Goal: Task Accomplishment & Management: Manage account settings

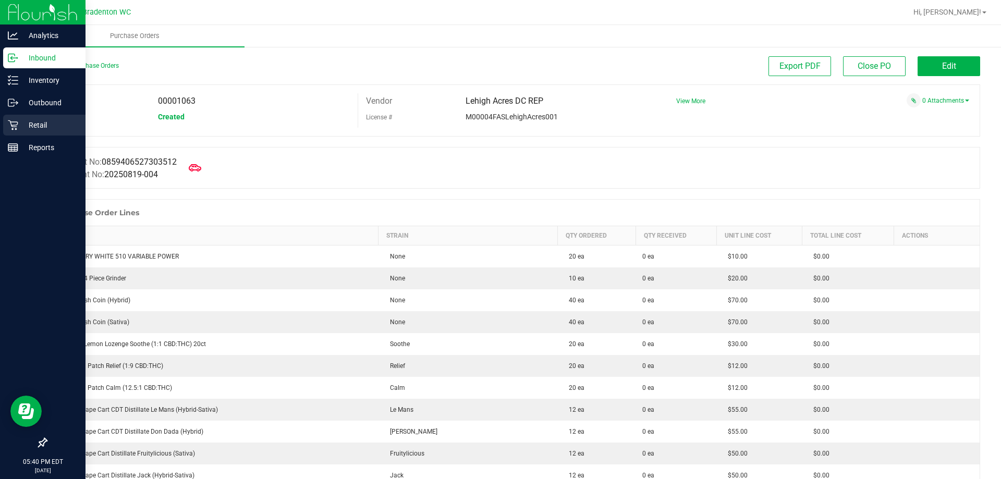
click at [30, 127] on p "Retail" at bounding box center [49, 125] width 63 height 13
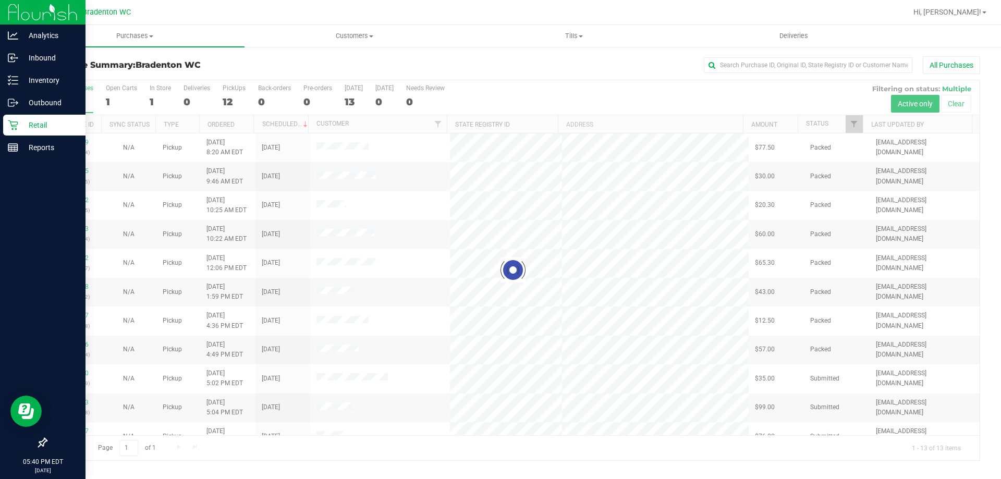
click at [853, 126] on div at bounding box center [512, 270] width 933 height 380
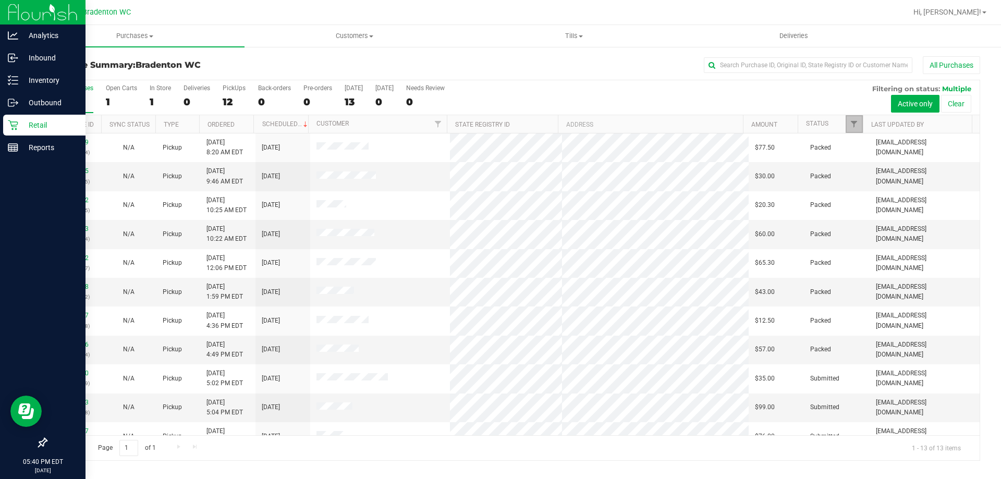
click at [853, 126] on span "Filter" at bounding box center [853, 124] width 8 height 8
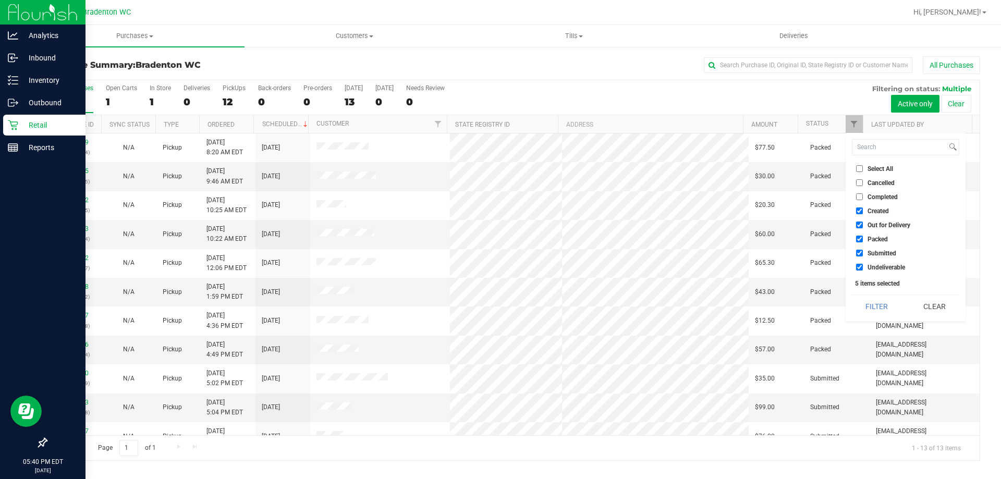
click at [872, 237] on span "Packed" at bounding box center [877, 239] width 20 height 6
click at [862, 237] on input "Packed" at bounding box center [859, 239] width 7 height 7
checkbox input "false"
click at [881, 298] on button "Filter" at bounding box center [877, 306] width 50 height 23
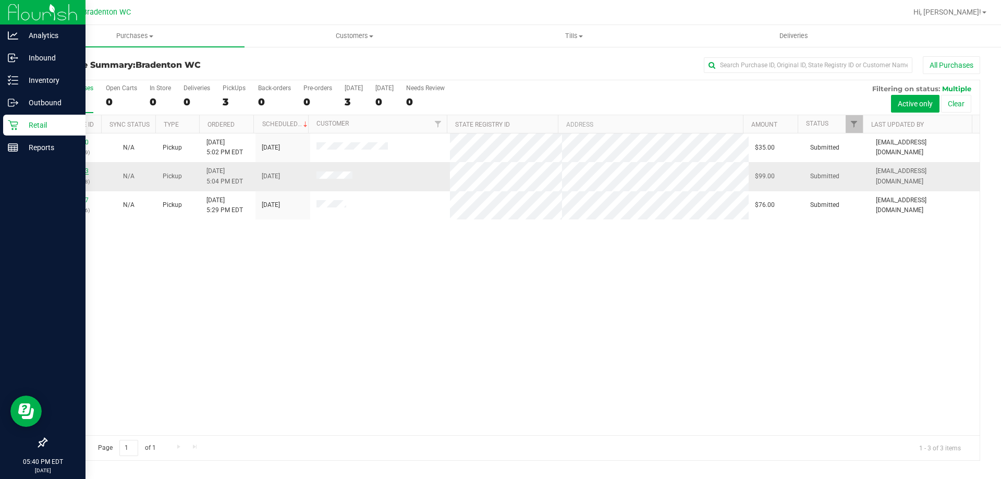
click at [69, 168] on link "11824763" at bounding box center [73, 170] width 29 height 7
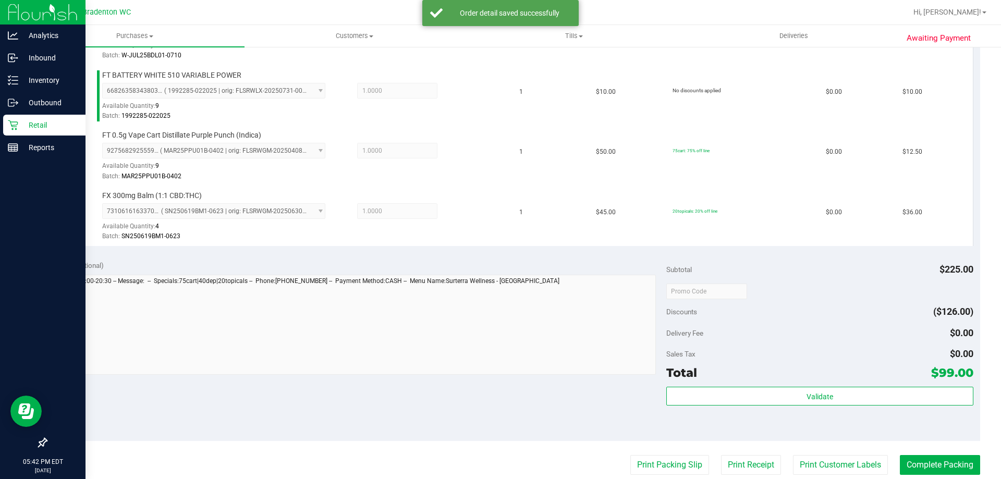
scroll to position [476, 0]
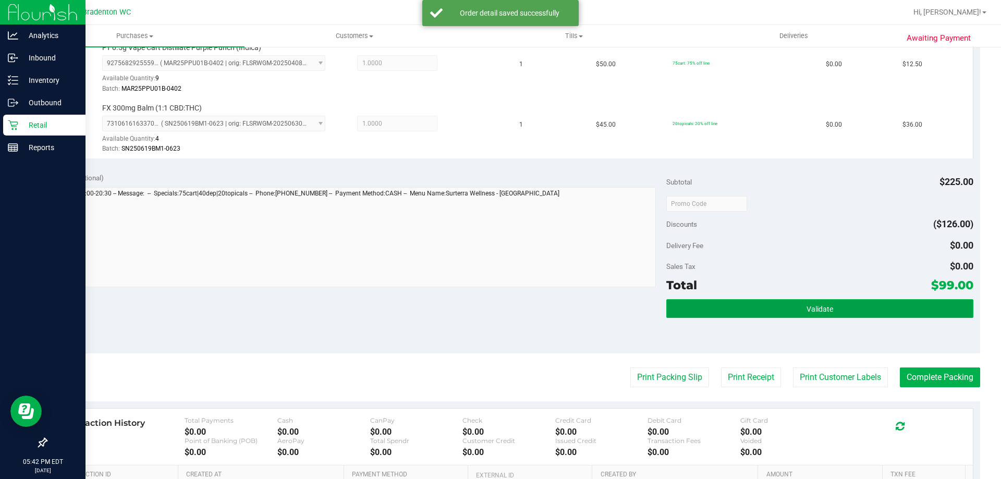
click at [738, 310] on button "Validate" at bounding box center [819, 308] width 306 height 19
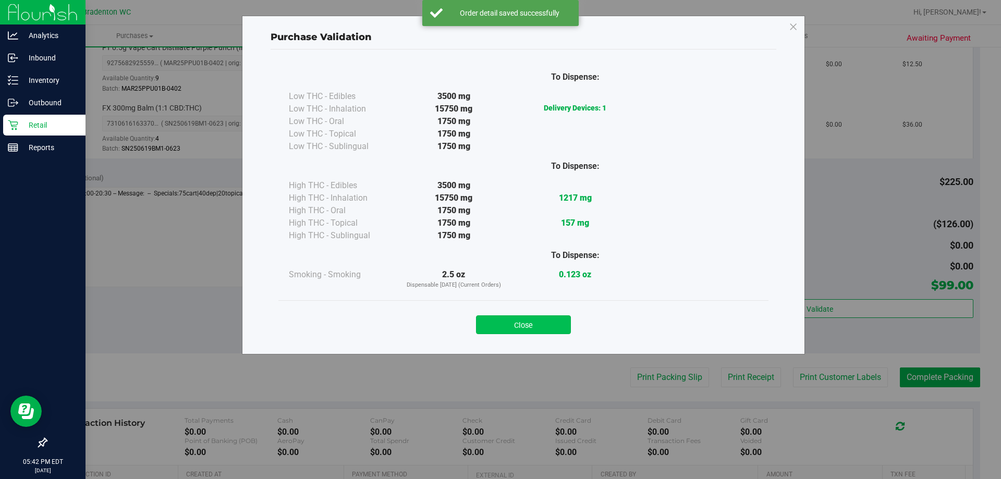
click at [527, 319] on button "Close" at bounding box center [523, 324] width 95 height 19
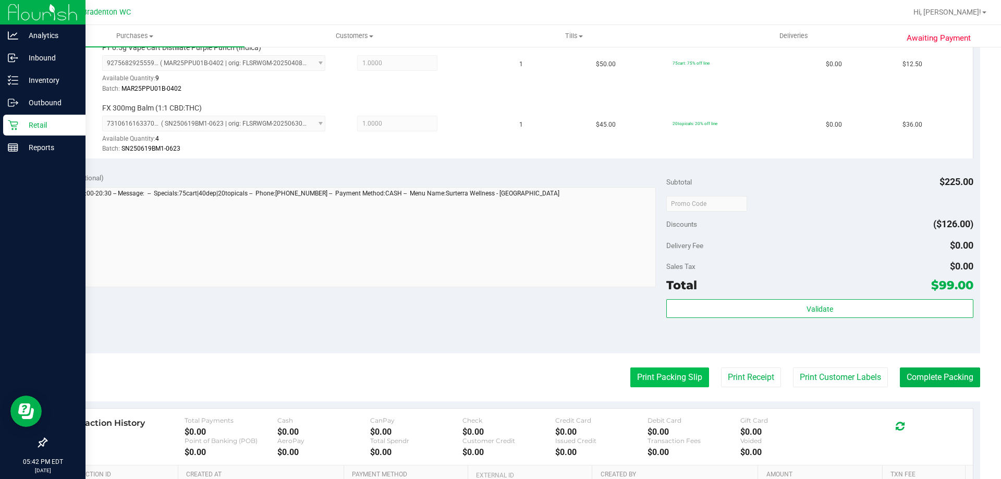
click at [645, 386] on button "Print Packing Slip" at bounding box center [669, 377] width 79 height 20
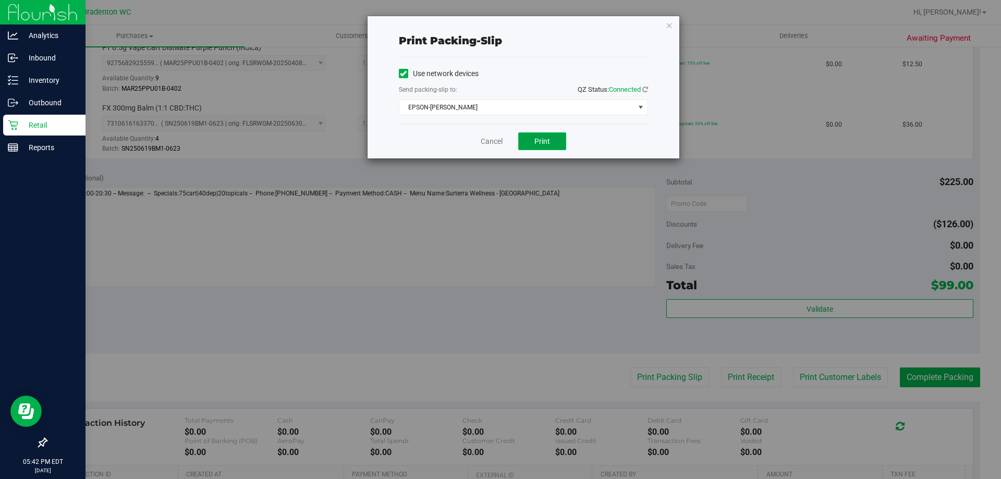
click at [543, 145] on span "Print" at bounding box center [542, 141] width 16 height 8
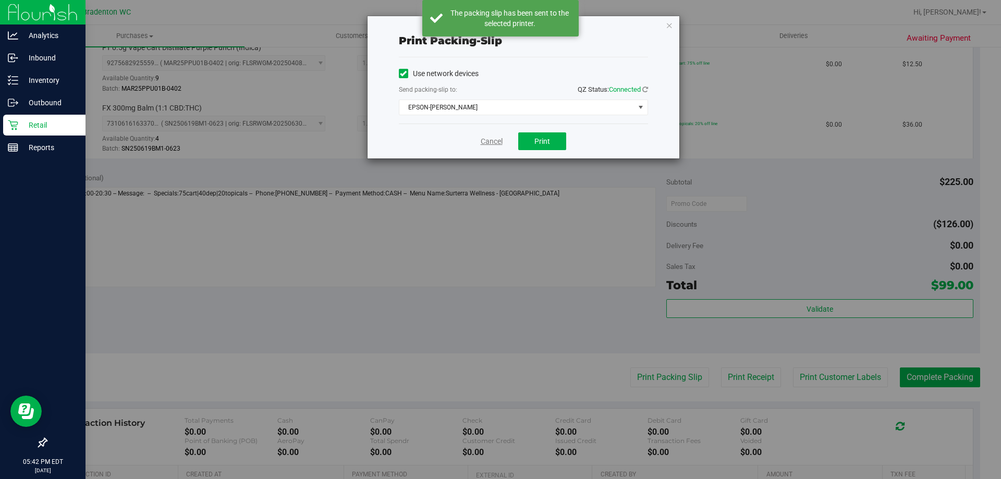
click at [490, 144] on link "Cancel" at bounding box center [491, 141] width 22 height 11
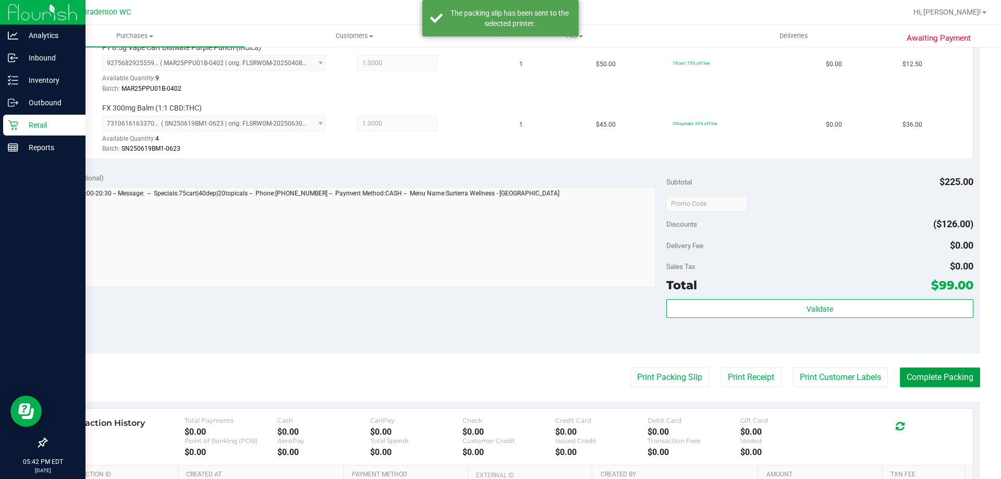
click at [927, 377] on button "Complete Packing" at bounding box center [939, 377] width 80 height 20
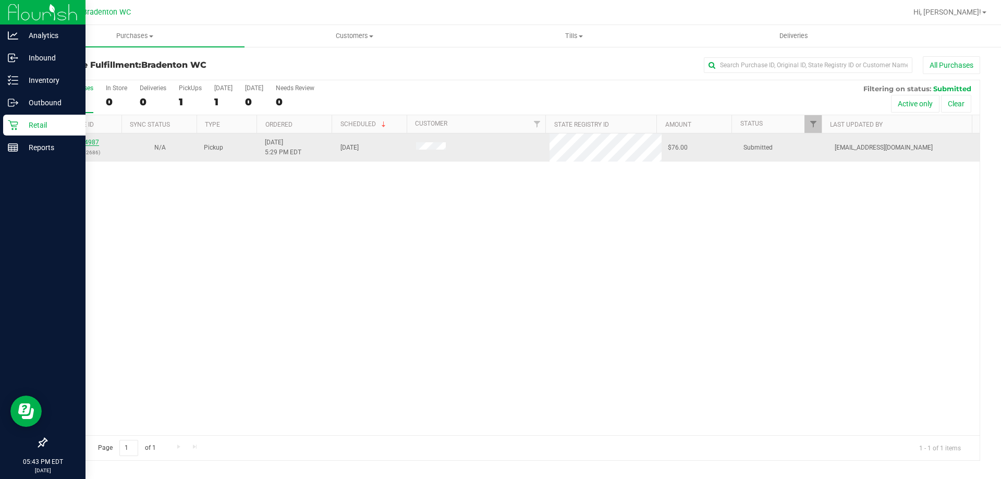
click at [80, 139] on link "11824987" at bounding box center [84, 142] width 29 height 7
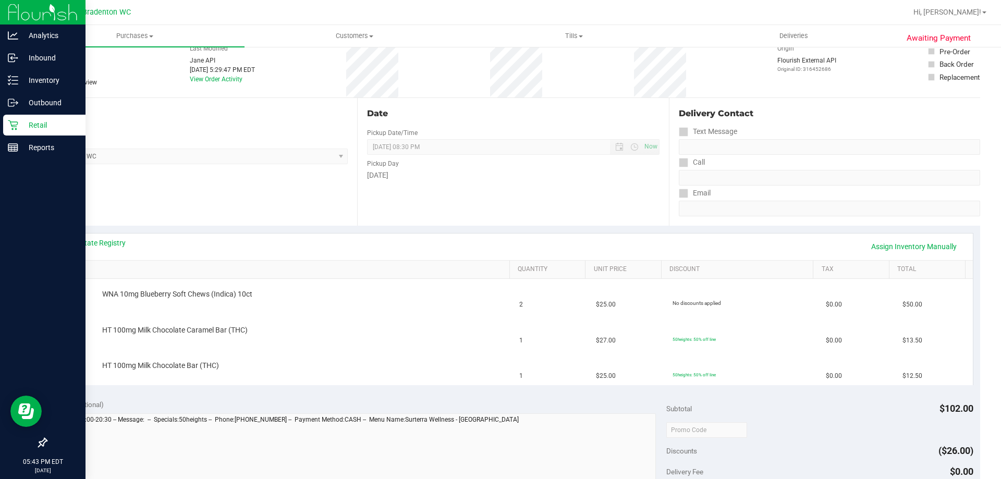
scroll to position [72, 0]
